Goal: Task Accomplishment & Management: Use online tool/utility

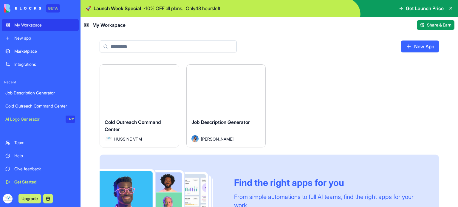
click at [131, 126] on div "Cold Outreach Command Center" at bounding box center [139, 127] width 69 height 17
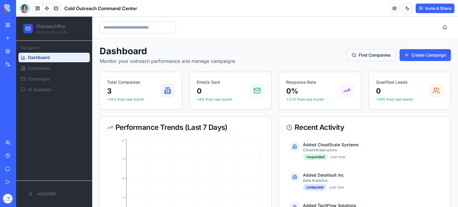
click at [371, 52] on button "Find Companies" at bounding box center [370, 55] width 49 height 12
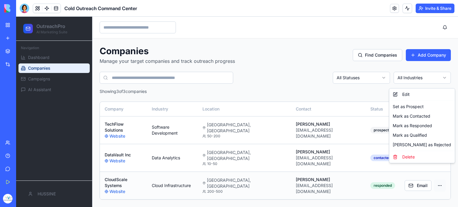
click at [426, 168] on html "OutreachPro AI Marketing Suite Navigation Dashboard Companies Campaigns AI Assi…" at bounding box center [237, 112] width 442 height 191
click at [377, 91] on html "OutreachPro AI Marketing Suite Navigation Dashboard Companies Campaigns AI Assi…" at bounding box center [237, 112] width 442 height 191
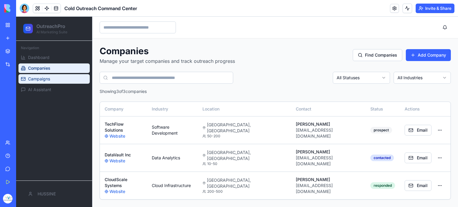
click at [69, 78] on link "Campaigns" at bounding box center [53, 79] width 71 height 10
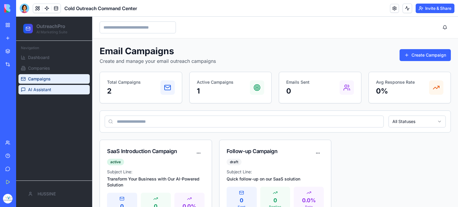
click at [62, 86] on link "AI Assistant" at bounding box center [53, 90] width 71 height 10
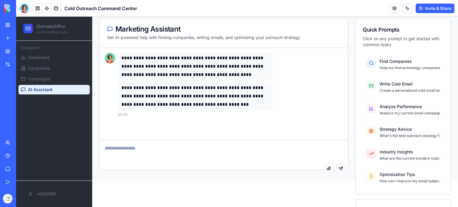
scroll to position [27, 0]
click at [164, 161] on textarea at bounding box center [224, 152] width 248 height 24
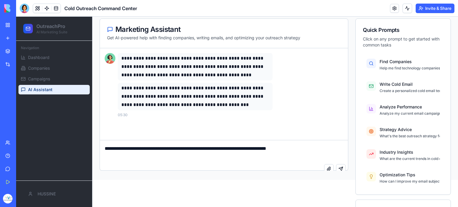
type textarea "**********"
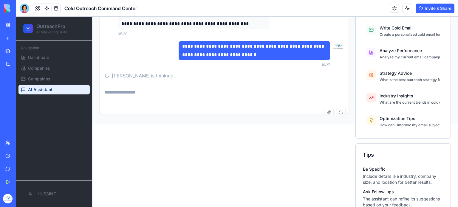
scroll to position [114, 0]
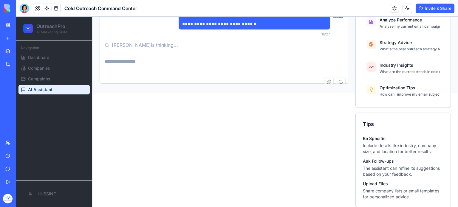
click at [392, 165] on p "The assistant can refine its suggestions based on your feedback." at bounding box center [403, 171] width 81 height 12
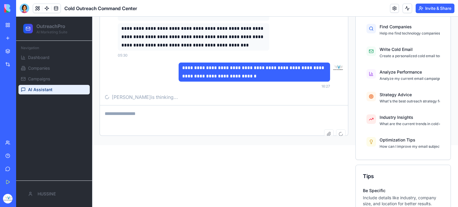
scroll to position [64, 0]
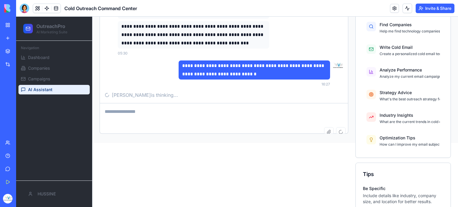
click at [22, 27] on div "My Workspace" at bounding box center [18, 25] width 8 height 6
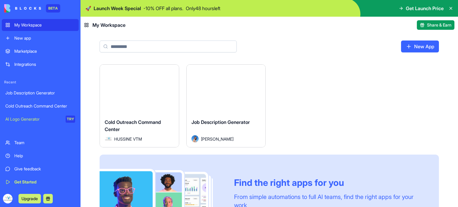
click at [142, 89] on button "Launch" at bounding box center [139, 89] width 45 height 12
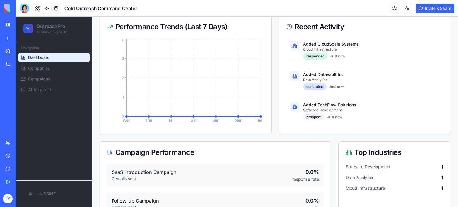
scroll to position [123, 0]
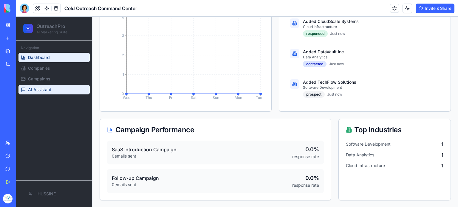
click at [73, 93] on link "AI Assistant" at bounding box center [53, 90] width 71 height 10
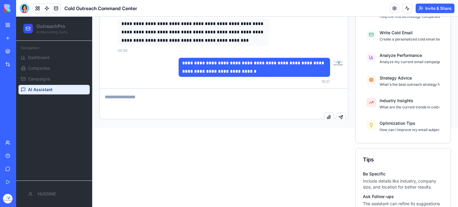
scroll to position [81, 0]
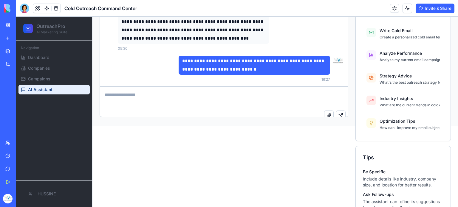
click at [236, 64] on p "**********" at bounding box center [254, 65] width 144 height 17
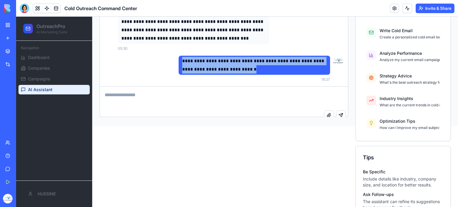
click at [236, 64] on p "**********" at bounding box center [254, 65] width 144 height 17
copy p "**********"
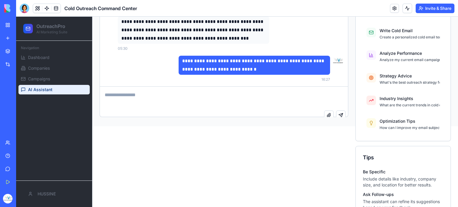
click at [167, 95] on textarea at bounding box center [224, 99] width 248 height 24
paste textarea "**********"
type textarea "**********"
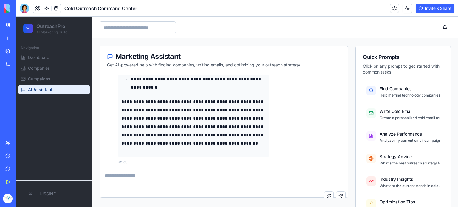
scroll to position [182, 0]
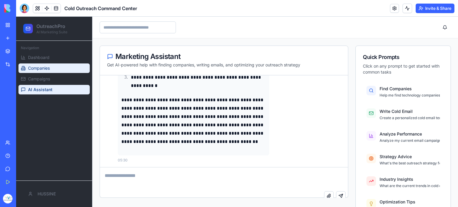
click at [57, 68] on link "Companies" at bounding box center [53, 69] width 71 height 10
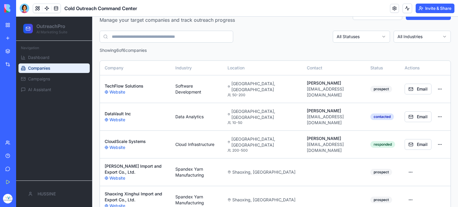
scroll to position [52, 0]
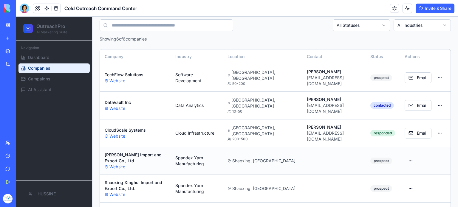
click at [284, 158] on div "Shaoxing, [GEOGRAPHIC_DATA]" at bounding box center [263, 161] width 70 height 6
click at [332, 147] on td at bounding box center [334, 161] width 64 height 28
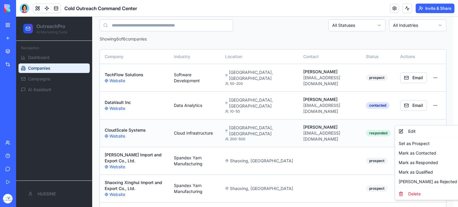
click at [436, 117] on html "OutreachPro AI Marketing Suite Navigation Dashboard Companies Campaigns AI Assi…" at bounding box center [237, 100] width 442 height 273
click at [417, 192] on div "Delete" at bounding box center [427, 194] width 63 height 10
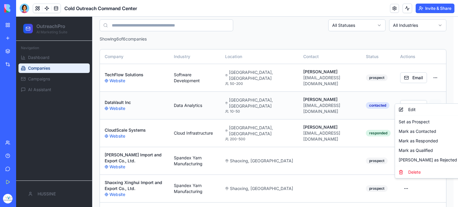
click at [437, 96] on html "OutreachPro AI Marketing Suite Navigation Dashboard Companies Campaigns AI Assi…" at bounding box center [237, 100] width 442 height 273
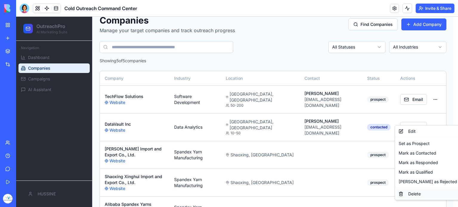
click at [415, 192] on div "Delete" at bounding box center [427, 194] width 63 height 10
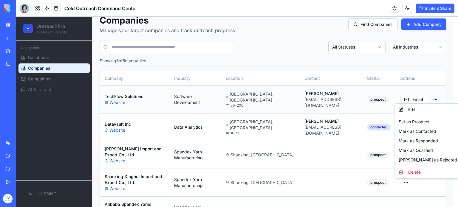
click at [434, 95] on html "OutreachPro AI Marketing Suite Navigation Dashboard Companies Campaigns AI Assi…" at bounding box center [237, 109] width 442 height 246
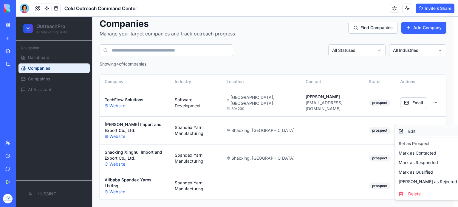
scroll to position [9, 0]
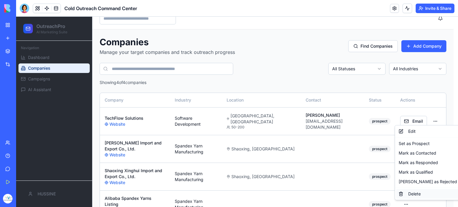
click at [413, 196] on div "Delete" at bounding box center [427, 194] width 63 height 10
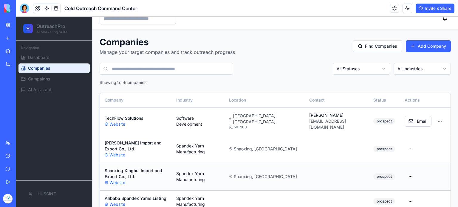
scroll to position [0, 0]
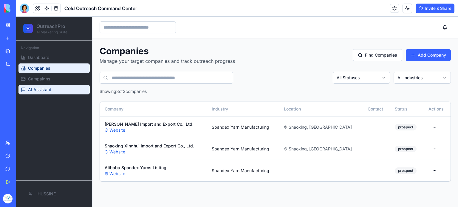
click at [47, 89] on span "AI Assistant" at bounding box center [39, 90] width 23 height 6
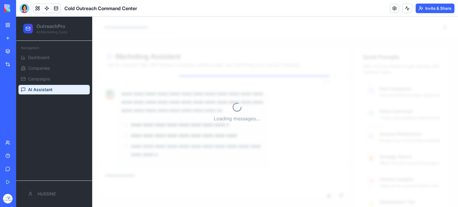
scroll to position [350, 0]
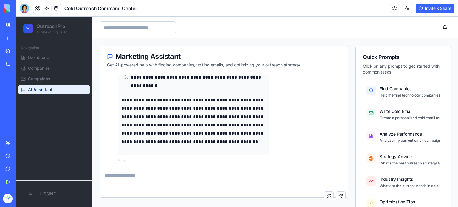
click at [180, 174] on textarea at bounding box center [224, 180] width 248 height 24
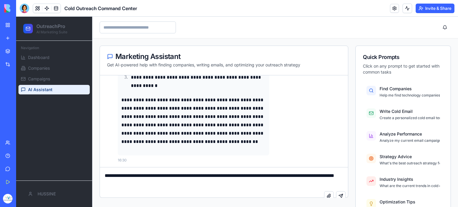
type textarea "**********"
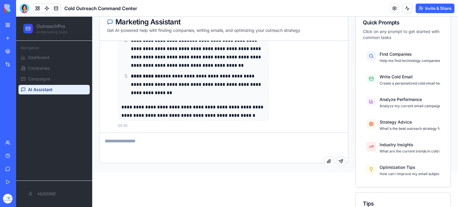
scroll to position [35, 0]
click at [78, 80] on link "Campaigns" at bounding box center [53, 79] width 71 height 10
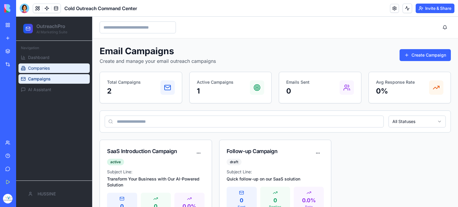
click at [60, 69] on link "Companies" at bounding box center [53, 69] width 71 height 10
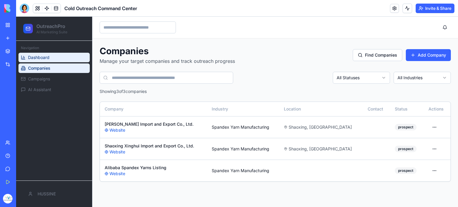
click at [44, 61] on link "Dashboard" at bounding box center [53, 58] width 71 height 10
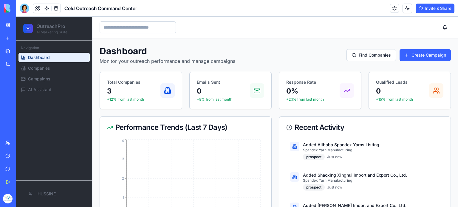
click at [18, 27] on div "My Workspace" at bounding box center [18, 25] width 8 height 6
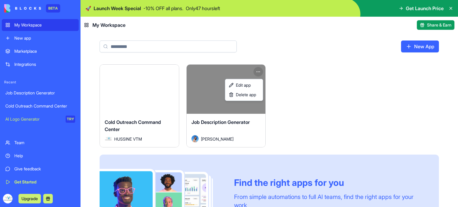
click at [256, 75] on html "BETA My Workspace New app Marketplace Integrations Recent Job Description Gener…" at bounding box center [229, 103] width 458 height 207
click at [250, 99] on div "Delete app" at bounding box center [243, 95] width 35 height 10
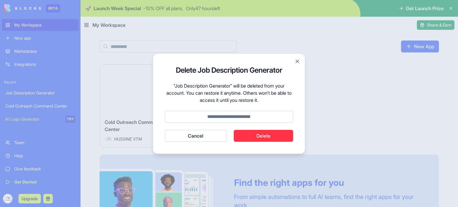
click at [264, 140] on button "Delete" at bounding box center [264, 136] width 60 height 12
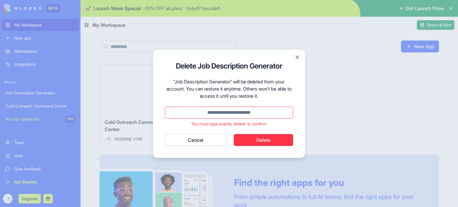
click at [222, 109] on input at bounding box center [229, 113] width 128 height 12
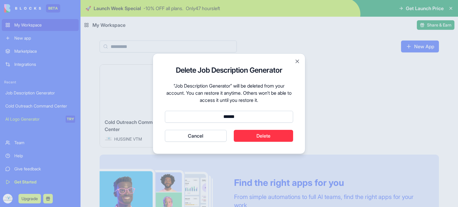
type input "******"
click at [165, 130] on button "Cancel" at bounding box center [196, 136] width 62 height 12
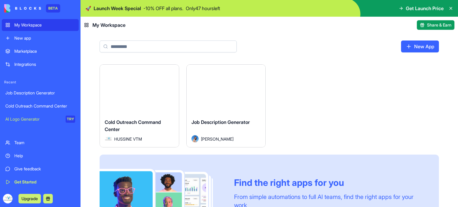
click at [137, 118] on html "BETA My Workspace New app Marketplace Integrations Recent Job Description Gener…" at bounding box center [229, 103] width 458 height 207
click at [138, 94] on button "Launch" at bounding box center [139, 89] width 45 height 12
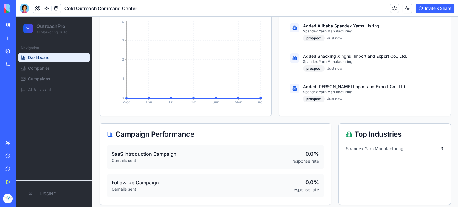
scroll to position [123, 0]
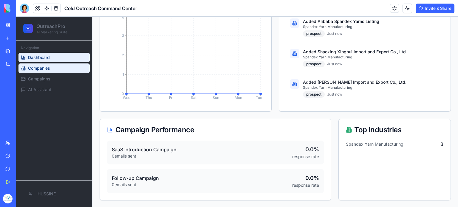
click at [57, 68] on link "Companies" at bounding box center [53, 69] width 71 height 10
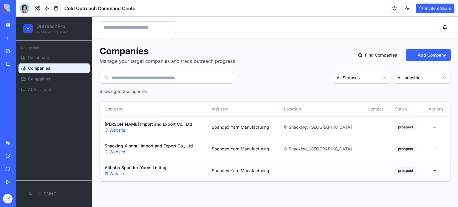
click at [151, 167] on div "Alibaba Spandex Yarns Listing" at bounding box center [154, 168] width 98 height 6
click at [117, 172] on link "Website" at bounding box center [154, 174] width 98 height 6
